Goal: Find specific page/section: Find specific page/section

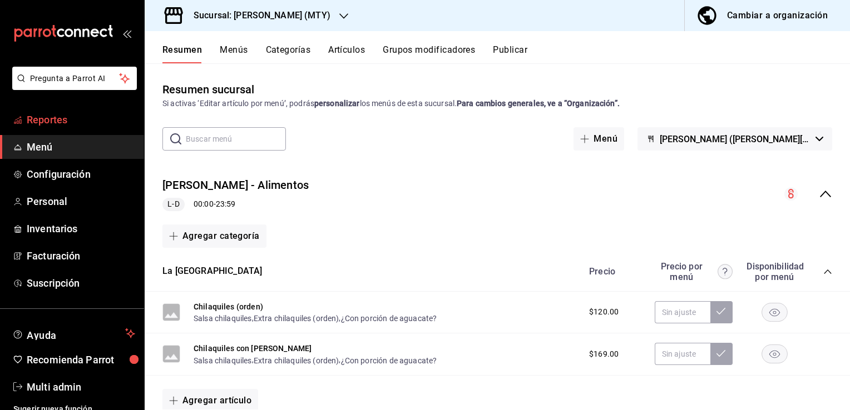
click at [33, 128] on link "Reportes" at bounding box center [72, 120] width 144 height 24
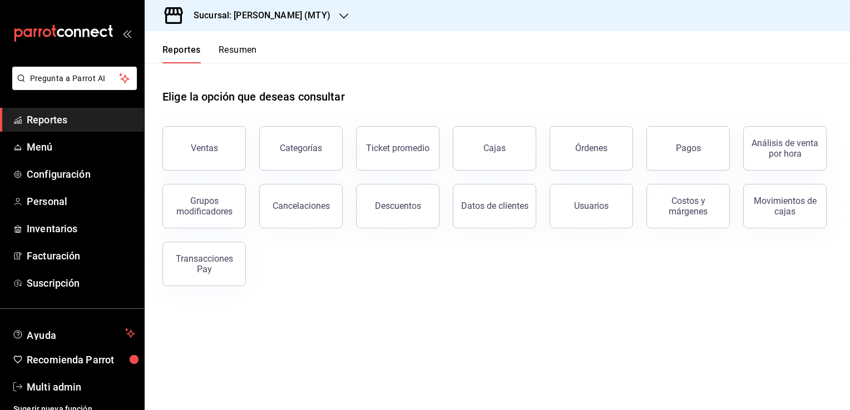
click at [54, 132] on ul "Reportes Menú Configuración Personal Inventarios Facturación Suscripción" at bounding box center [72, 201] width 144 height 187
click at [57, 148] on span "Menú" at bounding box center [81, 147] width 108 height 15
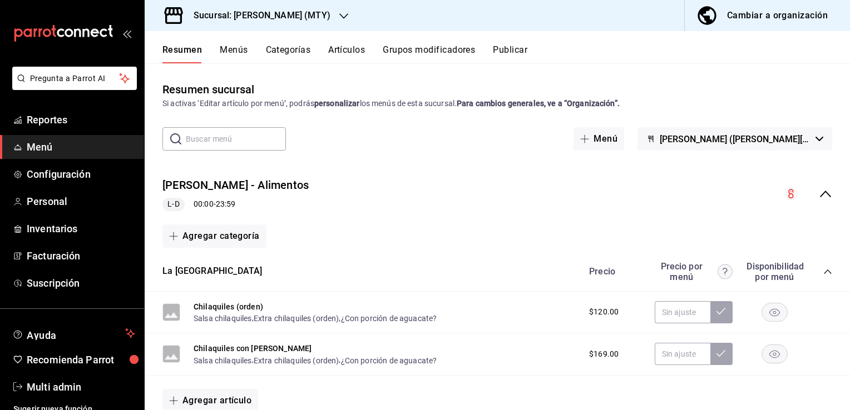
click at [245, 141] on input "text" at bounding box center [236, 139] width 100 height 22
click at [363, 49] on button "Artículos" at bounding box center [346, 53] width 37 height 19
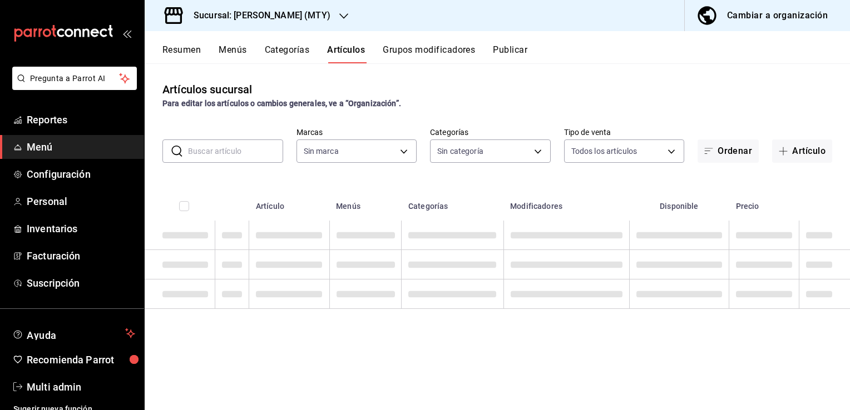
type input "c4a39d5f-e981-4c73-a307-62ddd4411a01"
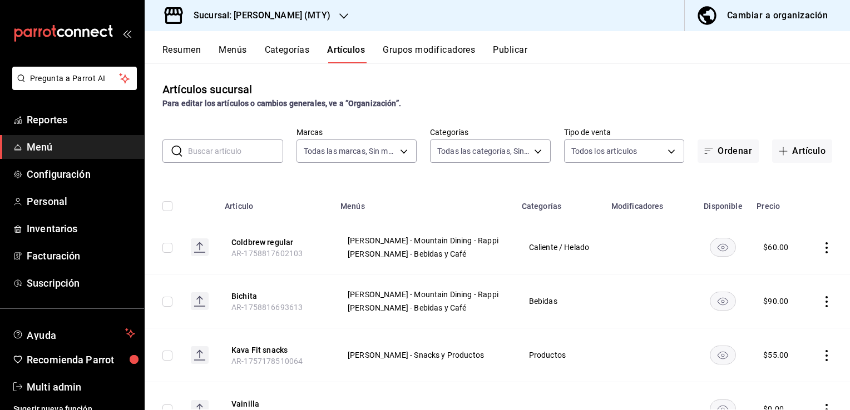
type input "32df8215-f53f-4bcc-ab2c-c81b950597ec,ab20e35a-d308-4fd5-8cc8-af8ac7517166,6db2b…"
click at [256, 147] on input "text" at bounding box center [235, 151] width 95 height 22
